Goal: Find specific page/section: Find specific page/section

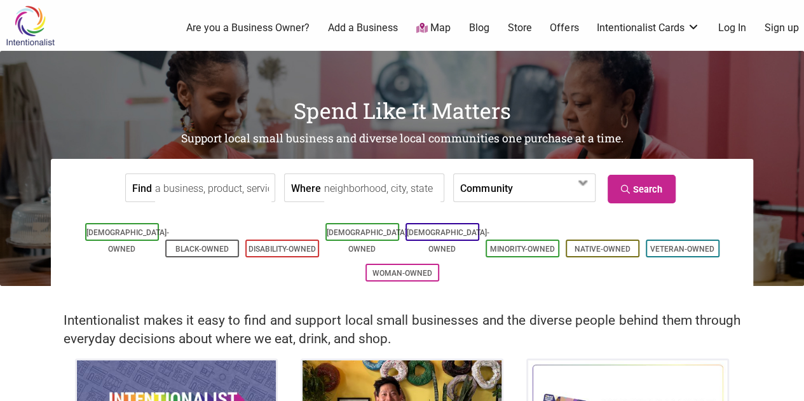
click at [460, 193] on label "Community" at bounding box center [486, 187] width 52 height 27
click at [484, 184] on label "Community" at bounding box center [486, 187] width 52 height 27
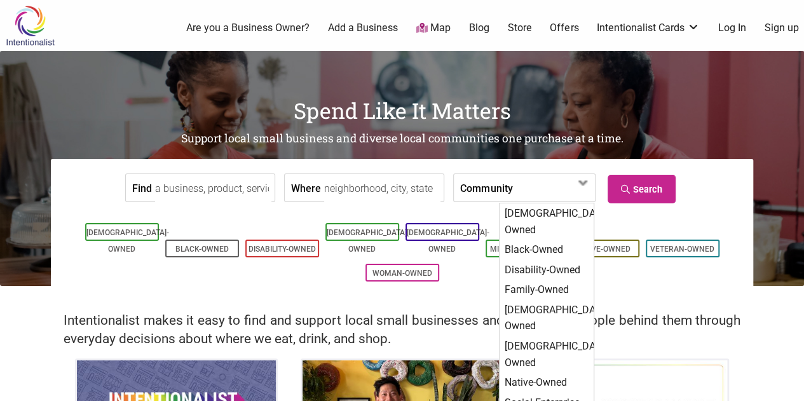
click at [365, 184] on input "Where" at bounding box center [382, 188] width 116 height 29
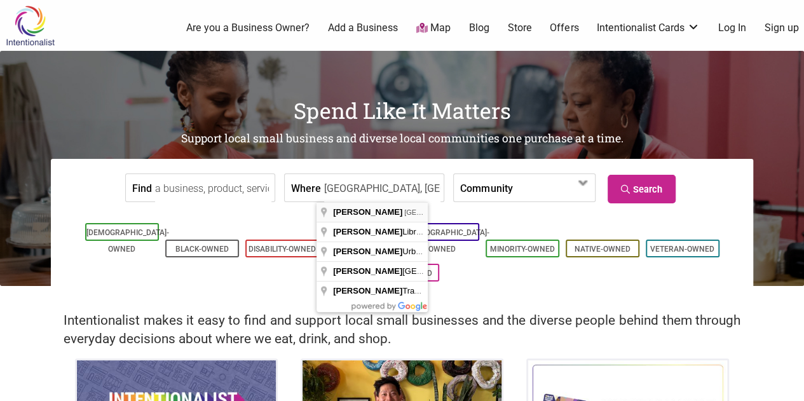
type input "[GEOGRAPHIC_DATA], [GEOGRAPHIC_DATA], [GEOGRAPHIC_DATA]"
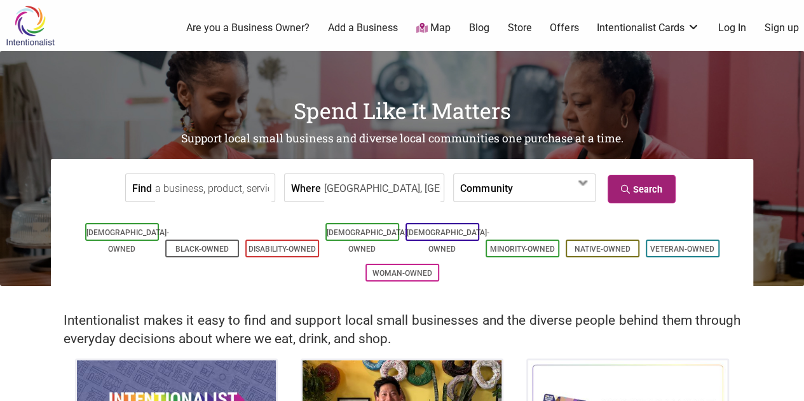
click at [660, 185] on link "Search" at bounding box center [641, 189] width 68 height 29
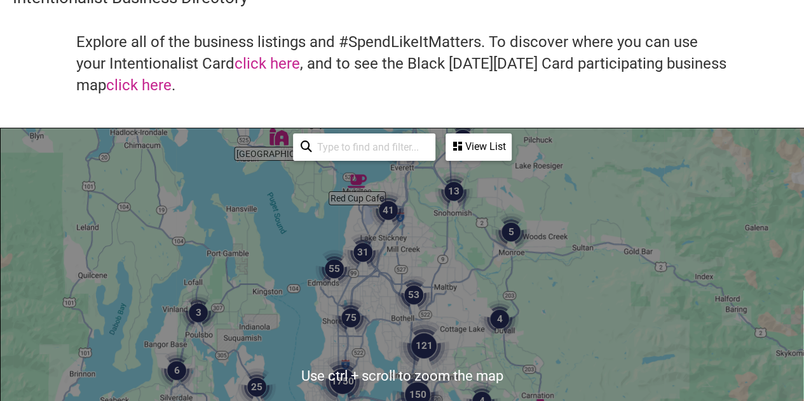
scroll to position [18, 0]
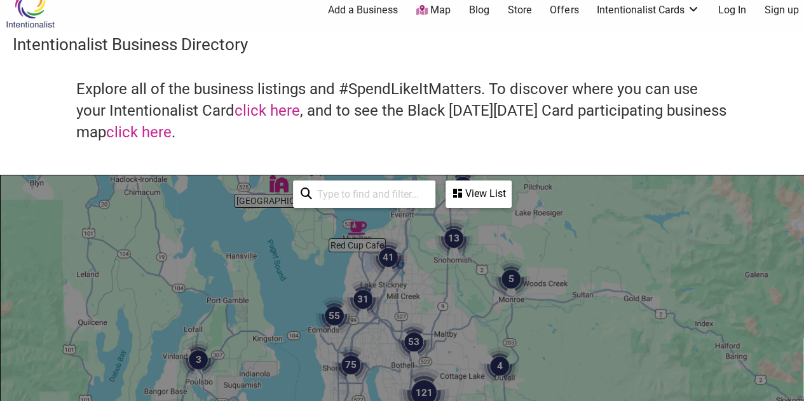
click at [463, 196] on div "View List" at bounding box center [479, 194] width 64 height 24
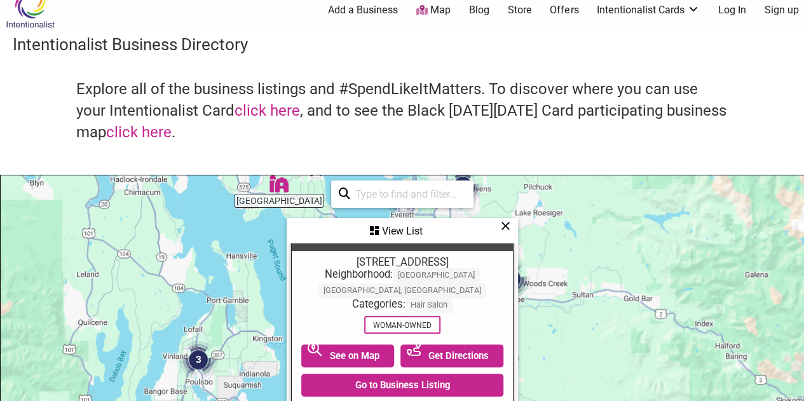
scroll to position [0, 0]
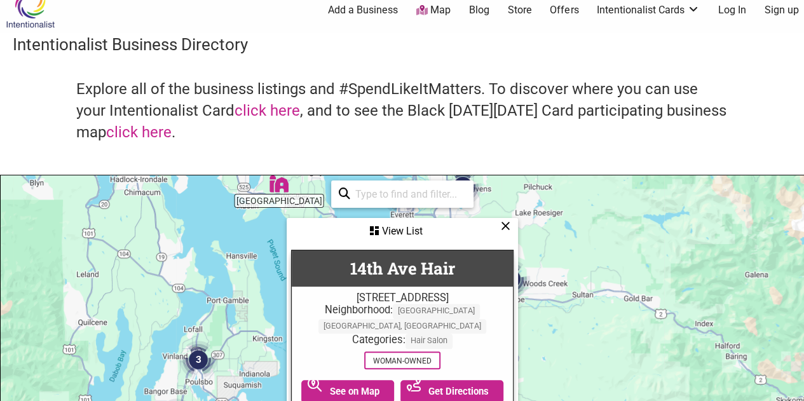
click at [510, 230] on div "View List" at bounding box center [402, 231] width 229 height 24
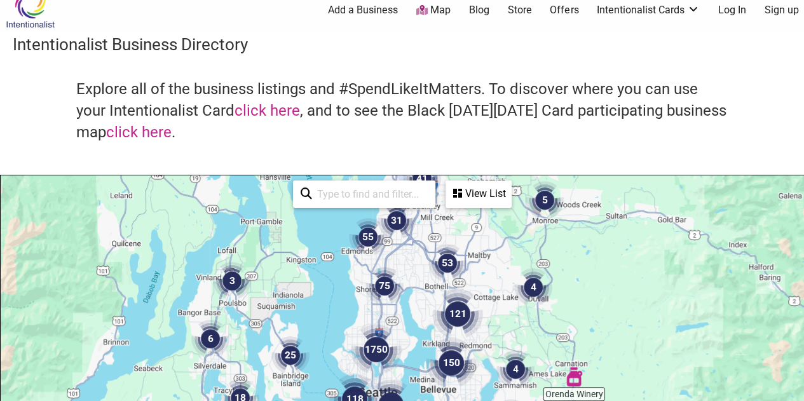
drag, startPoint x: 446, startPoint y: 306, endPoint x: 480, endPoint y: 219, distance: 93.3
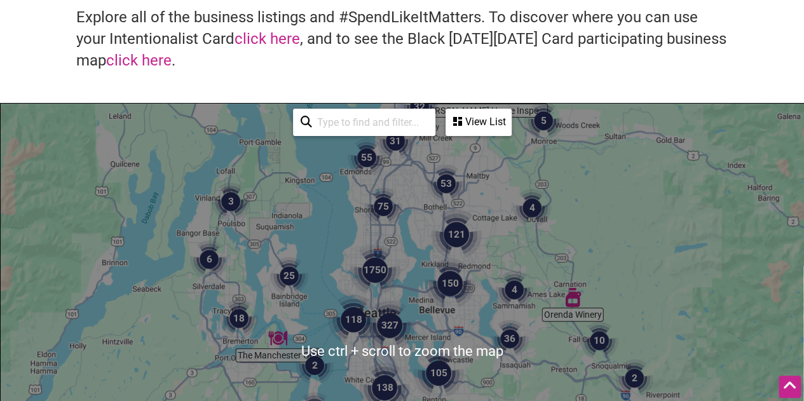
scroll to position [64, 0]
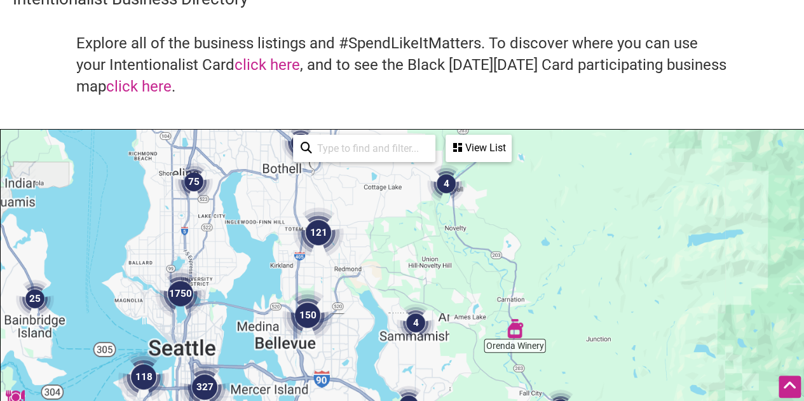
drag, startPoint x: 635, startPoint y: 326, endPoint x: 565, endPoint y: 336, distance: 70.6
click at [593, 334] on div "To navigate, press the arrow keys." at bounding box center [402, 377] width 803 height 494
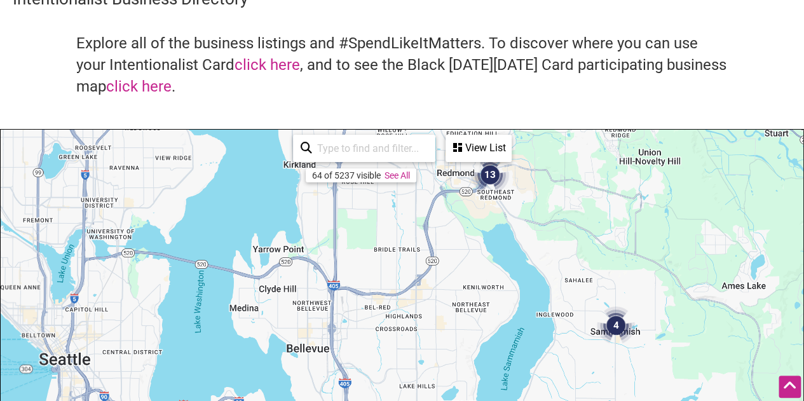
drag, startPoint x: 334, startPoint y: 322, endPoint x: 813, endPoint y: 302, distance: 478.9
click at [803, 302] on html "× Menu 0 Add a Business Map Blog Store Offers Intentionalist Cards Buy Black Ca…" at bounding box center [402, 136] width 804 height 401
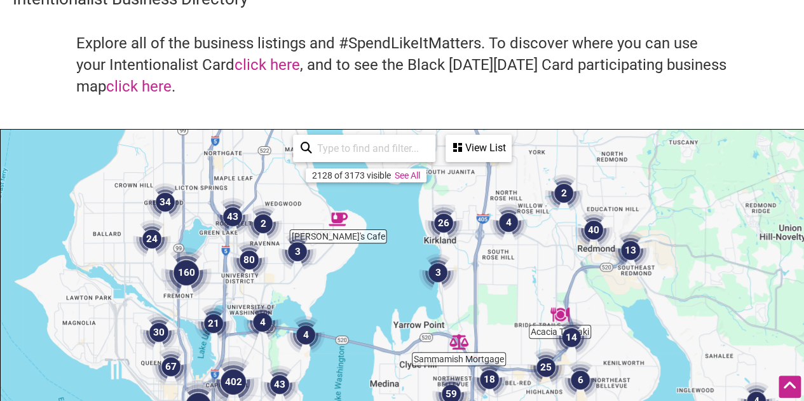
drag, startPoint x: 450, startPoint y: 356, endPoint x: 592, endPoint y: 431, distance: 160.9
click at [592, 337] on html "× Menu 0 Add a Business Map Blog Store Offers Intentionalist Cards Buy Black Ca…" at bounding box center [402, 136] width 804 height 401
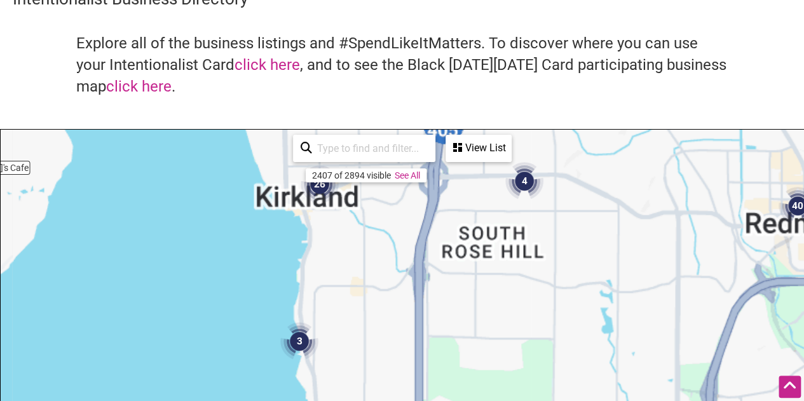
drag, startPoint x: 521, startPoint y: 273, endPoint x: 534, endPoint y: 320, distance: 48.7
click at [534, 320] on div "To navigate, press the arrow keys." at bounding box center [402, 377] width 803 height 494
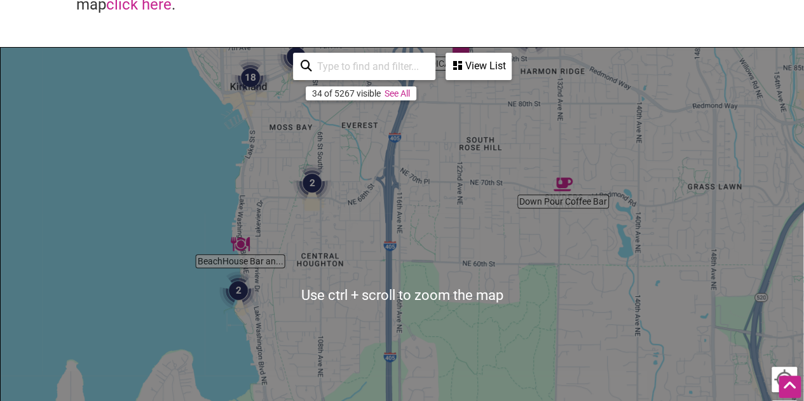
scroll to position [191, 0]
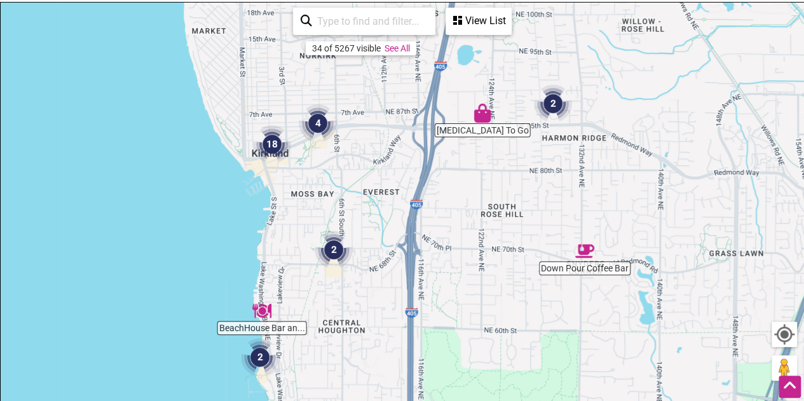
drag, startPoint x: 451, startPoint y: 251, endPoint x: 473, endPoint y: 366, distance: 117.0
click at [473, 366] on div "To navigate, press the arrow keys." at bounding box center [402, 250] width 803 height 494
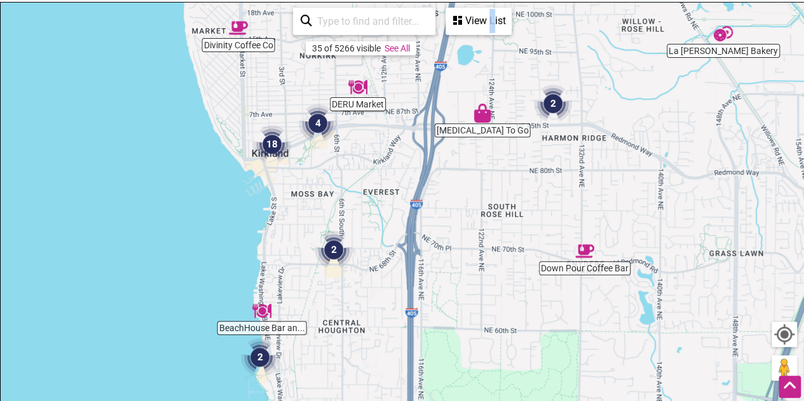
click at [492, 37] on div "35 of 5266 visible See All View List Sorry...nothing found. Acacia Teriyaki 402…" at bounding box center [402, 21] width 229 height 37
click at [494, 27] on div "View List" at bounding box center [479, 21] width 64 height 24
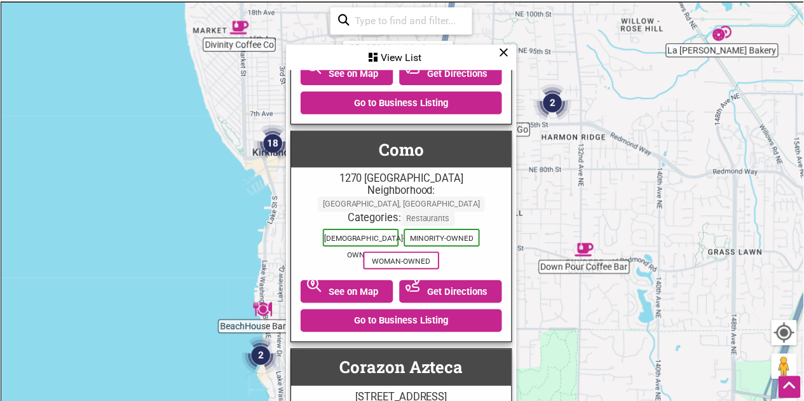
scroll to position [762, 0]
